Goal: Task Accomplishment & Management: Use online tool/utility

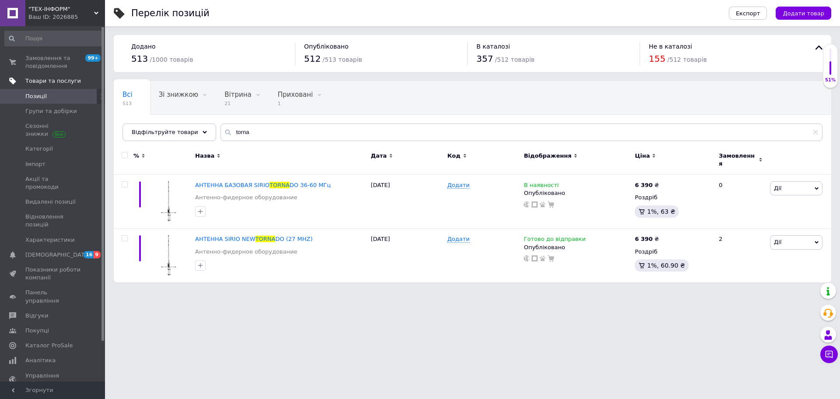
click at [49, 81] on span "Товари та послуги" at bounding box center [53, 81] width 56 height 8
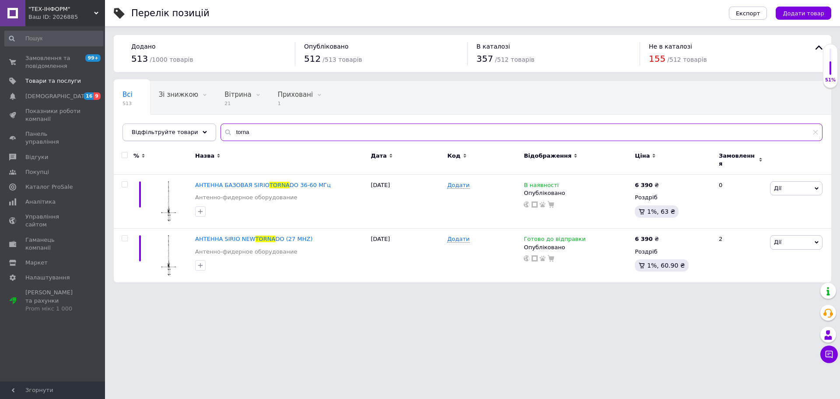
drag, startPoint x: 257, startPoint y: 136, endPoint x: 150, endPoint y: 126, distance: 107.7
click at [150, 126] on div "Відфільтруйте товари torna" at bounding box center [473, 132] width 700 height 18
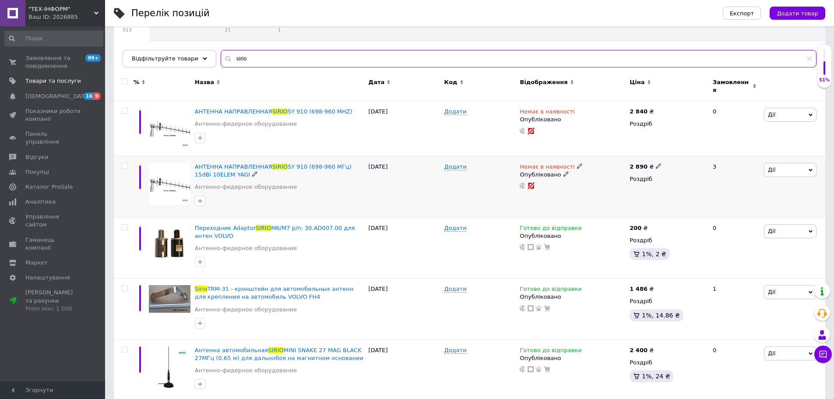
scroll to position [88, 0]
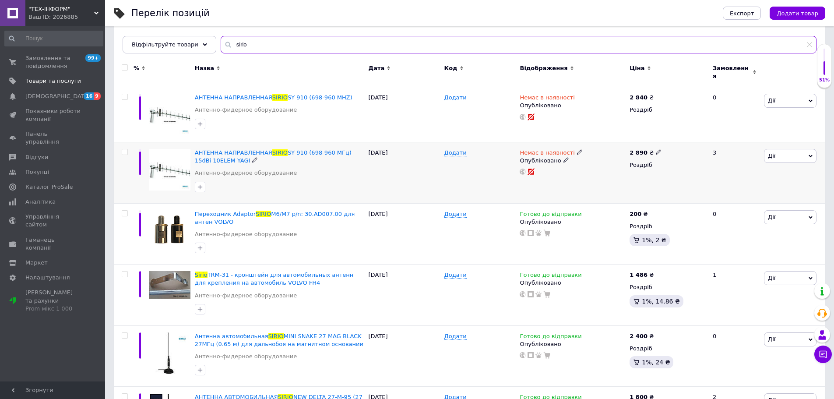
type input "sirio"
click at [577, 149] on icon at bounding box center [579, 151] width 5 height 5
click at [605, 178] on li "Готово до відправки" at bounding box center [624, 184] width 83 height 12
click at [497, 183] on div "Додати" at bounding box center [480, 172] width 76 height 61
click at [577, 94] on icon at bounding box center [579, 96] width 5 height 5
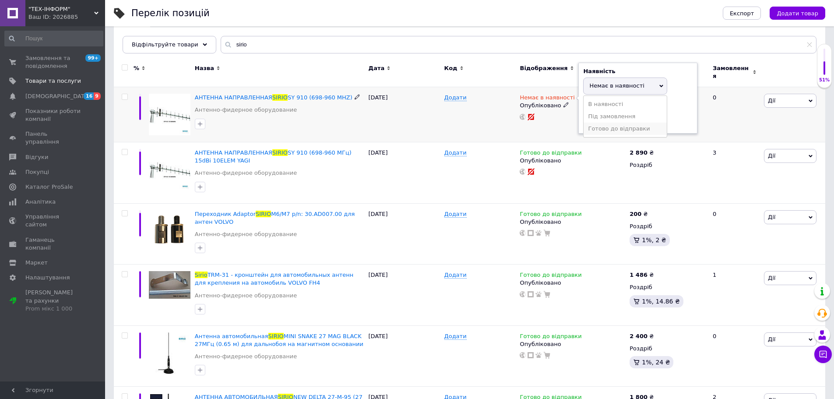
click at [608, 126] on li "Готово до відправки" at bounding box center [624, 129] width 83 height 12
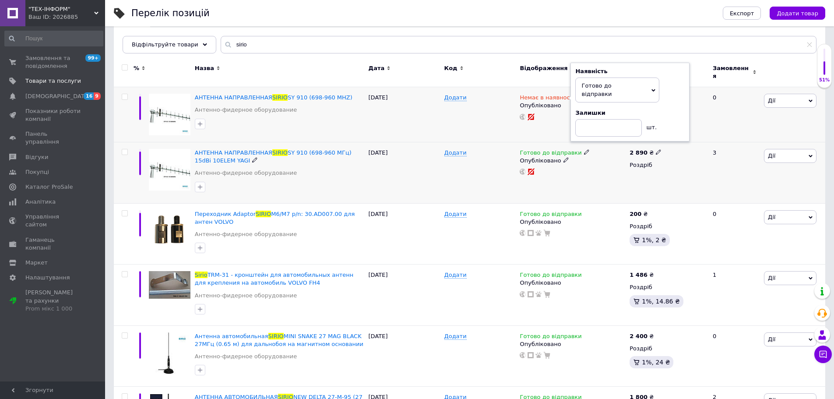
click at [473, 189] on div "Додати" at bounding box center [480, 172] width 76 height 61
